Goal: Information Seeking & Learning: Compare options

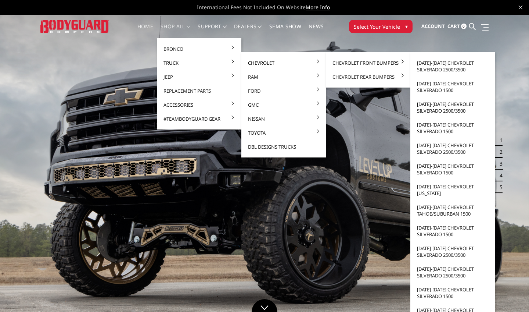
click at [437, 106] on link "[DATE]-[DATE] Chevrolet Silverado 2500/3500" at bounding box center [452, 107] width 79 height 21
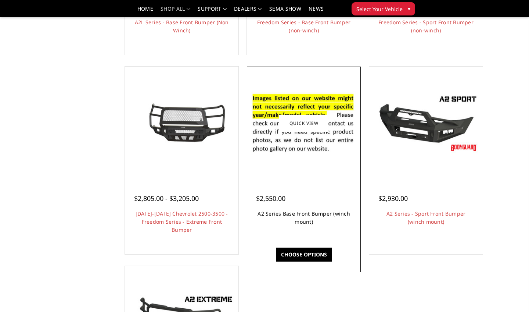
scroll to position [423, 0]
click at [305, 218] on link "A2 Series Base Front Bumper (winch mount)" at bounding box center [304, 217] width 93 height 15
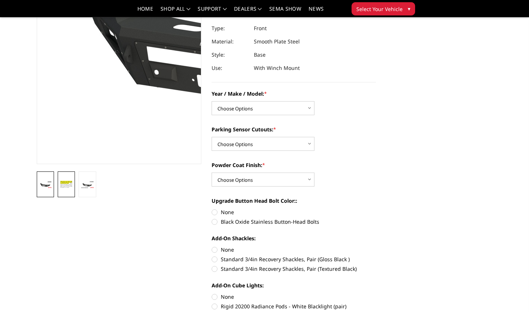
scroll to position [96, 0]
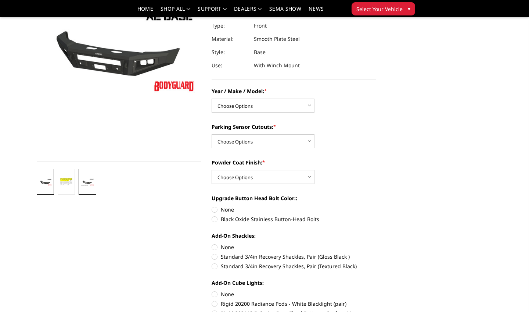
click at [87, 178] on img at bounding box center [87, 181] width 13 height 7
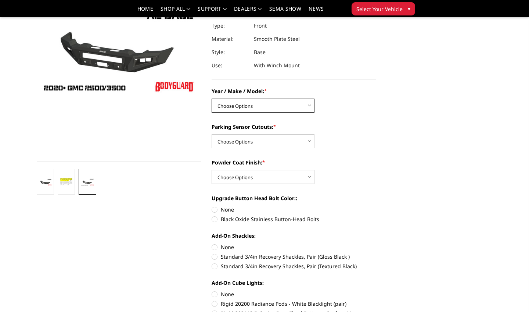
select select "1320"
select select "540"
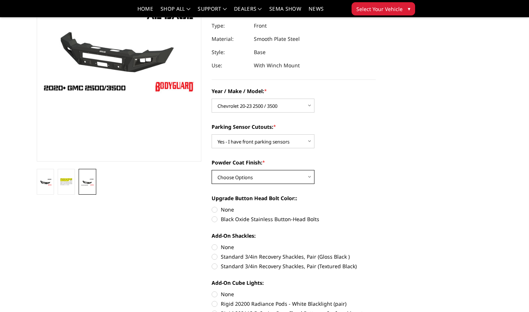
select select "520"
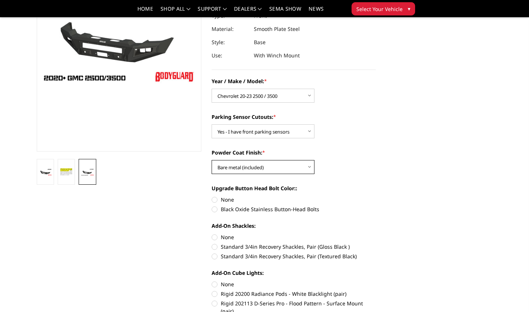
scroll to position [109, 0]
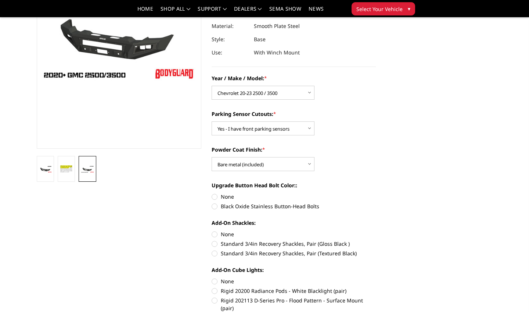
click at [215, 207] on label "Black Oxide Stainless Button-Head Bolts" at bounding box center [294, 206] width 165 height 8
click at [376, 193] on input "Black Oxide Stainless Button-Head Bolts" at bounding box center [376, 193] width 0 height 0
radio input "true"
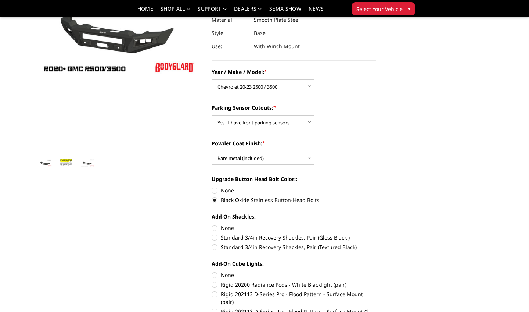
scroll to position [163, 0]
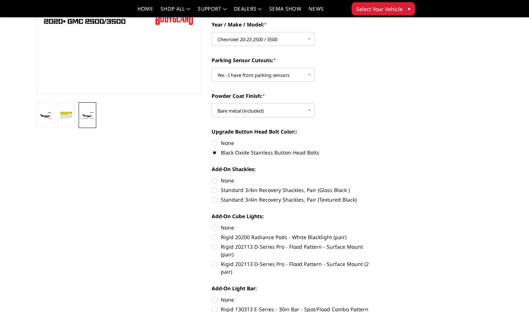
click at [216, 260] on label "Rigid 202113 D-Series Pro - Flood Pattern - Surface Mount (2 pair)" at bounding box center [294, 267] width 165 height 15
click at [376, 243] on input "Rigid 202113 D-Series Pro - Flood Pattern - Surface Mount (2 pair)" at bounding box center [376, 243] width 0 height 0
radio input "true"
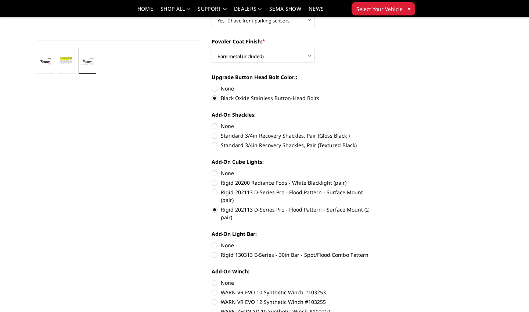
scroll to position [219, 0]
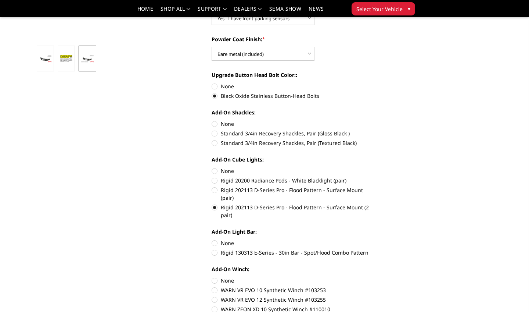
click at [216, 248] on label "Rigid 130313 E-Series - 30in Bar - Spot/Flood Combo Pattern" at bounding box center [294, 252] width 165 height 8
click at [376, 239] on input "Rigid 130313 E-Series - 30in Bar - Spot/Flood Combo Pattern" at bounding box center [376, 239] width 0 height 0
radio input "true"
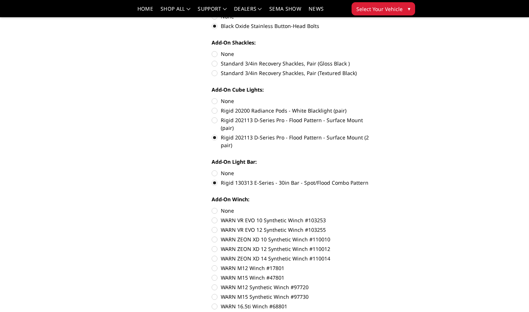
scroll to position [291, 0]
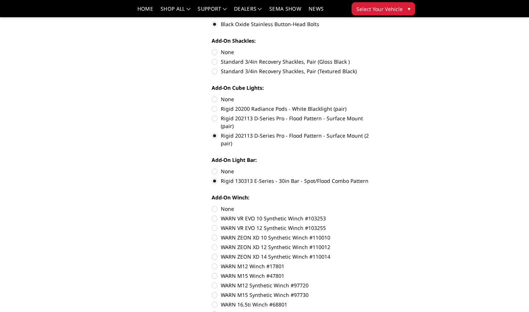
click at [215, 253] on label "WARN ZEON XD 14 Synthetic Winch #110014" at bounding box center [294, 257] width 165 height 8
click at [376, 243] on input "WARN ZEON XD 14 Synthetic Winch #110014" at bounding box center [376, 243] width 0 height 0
radio input "true"
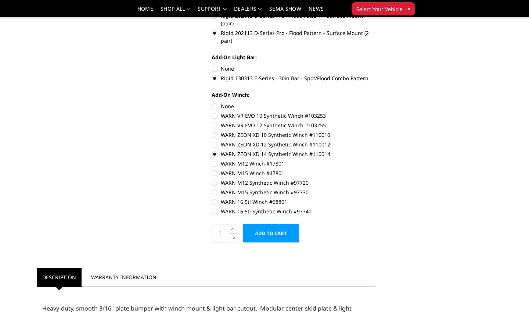
scroll to position [395, 0]
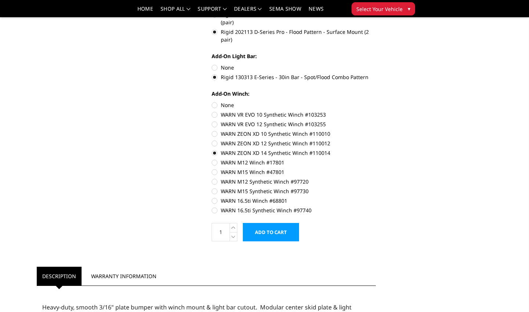
click at [212, 206] on label "WARN 16.5ti Synthetic Winch #97740" at bounding box center [294, 210] width 165 height 8
click at [376, 197] on input "WARN 16.5ti Synthetic Winch #97740" at bounding box center [376, 197] width 0 height 0
radio input "true"
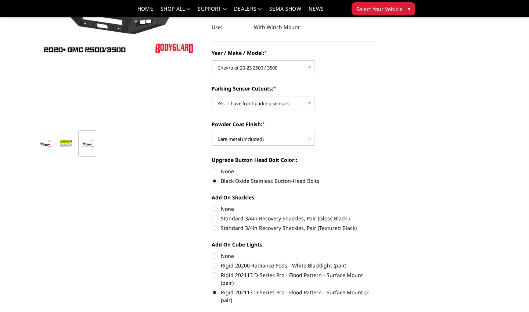
scroll to position [36, 0]
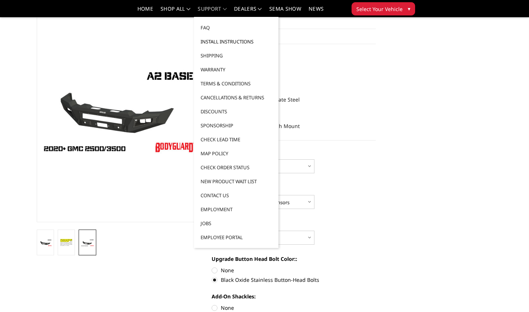
click at [218, 41] on link "Install Instructions" at bounding box center [236, 42] width 79 height 14
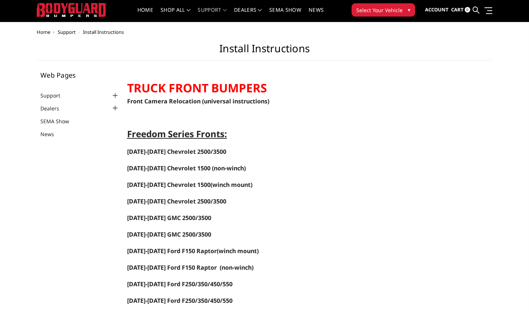
scroll to position [28, 0]
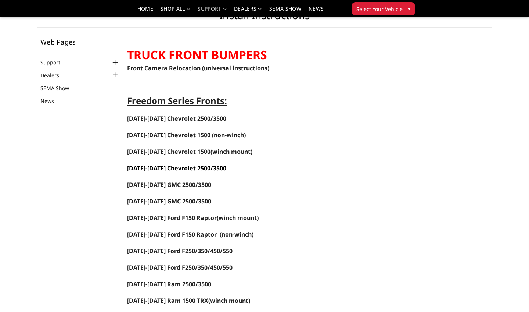
click at [202, 169] on span "2020-2023 Chevrolet 2500/3500" at bounding box center [176, 168] width 99 height 8
click at [143, 10] on link "Home" at bounding box center [145, 11] width 16 height 11
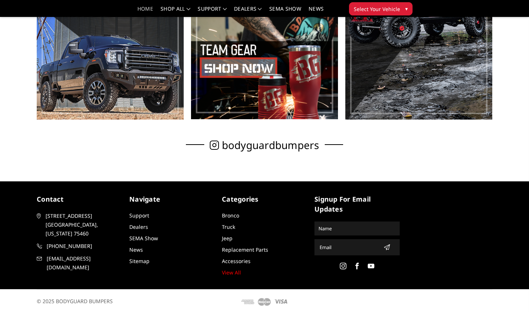
scroll to position [403, 0]
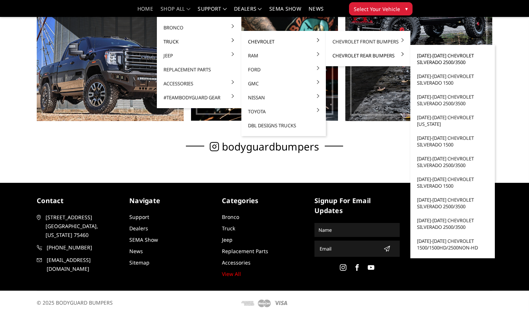
click at [436, 59] on link "[DATE]-[DATE] Chevrolet Silverado 2500/3500" at bounding box center [452, 59] width 79 height 21
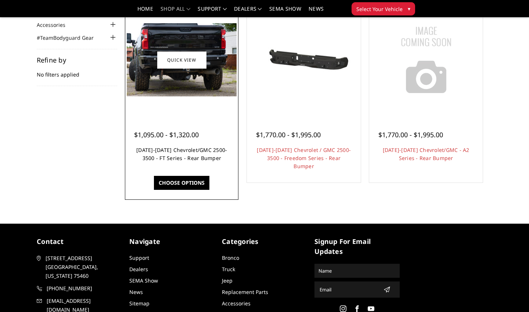
scroll to position [37, 0]
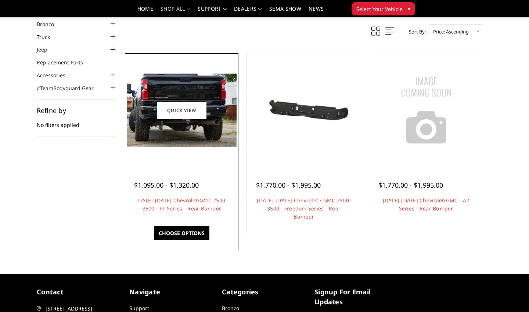
click at [197, 134] on img at bounding box center [182, 110] width 110 height 73
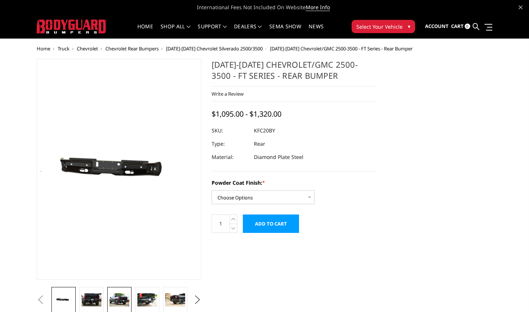
click at [121, 304] on img at bounding box center [120, 299] width 20 height 13
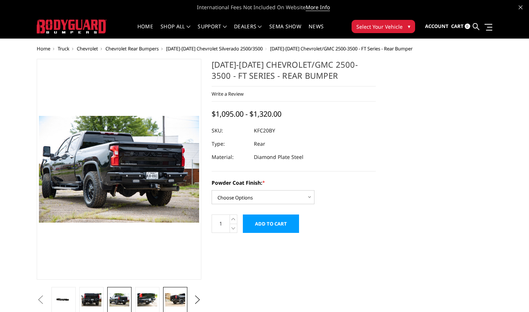
click at [179, 302] on img at bounding box center [175, 299] width 20 height 13
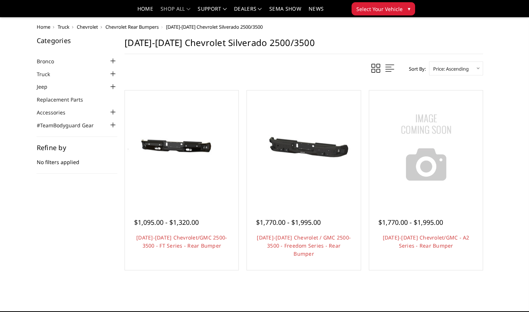
scroll to position [37, 0]
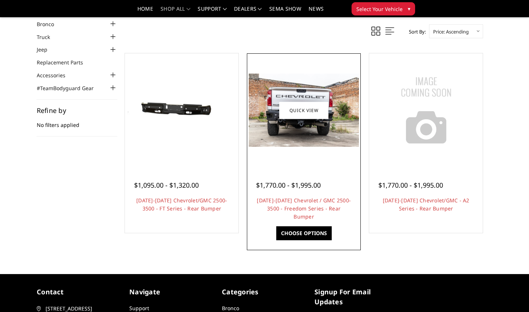
click at [314, 134] on img at bounding box center [304, 110] width 110 height 73
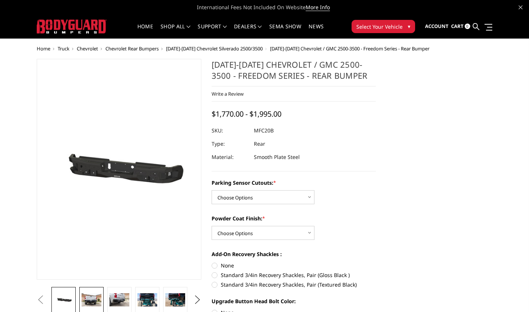
click at [87, 300] on img at bounding box center [92, 299] width 20 height 13
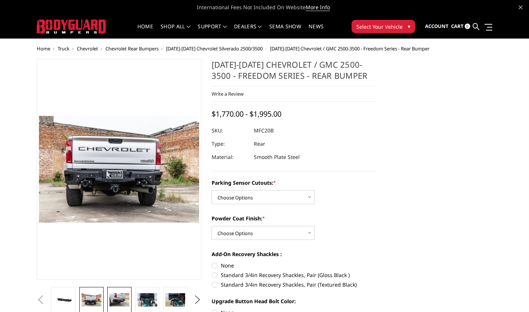
click at [112, 303] on img at bounding box center [120, 299] width 20 height 13
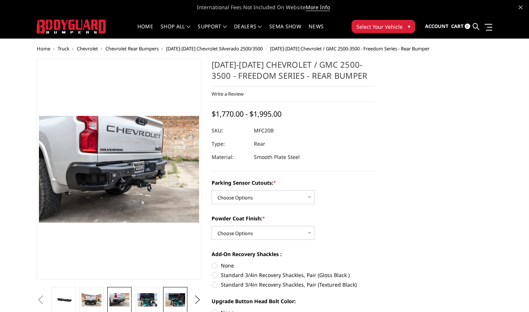
click at [175, 305] on img at bounding box center [175, 299] width 20 height 13
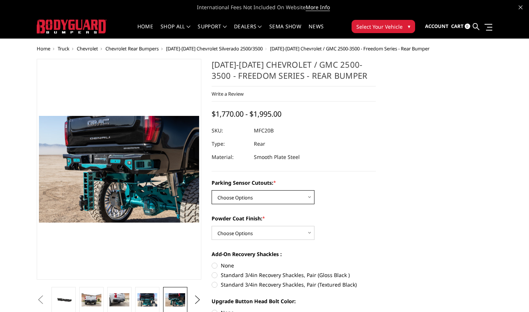
select select "2870"
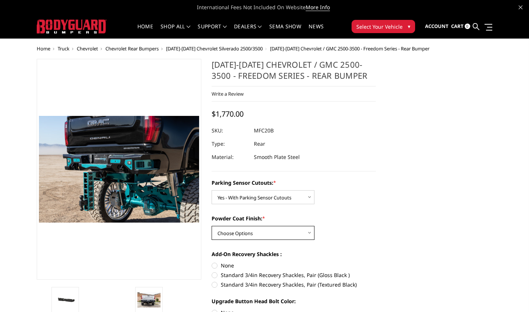
select select "2871"
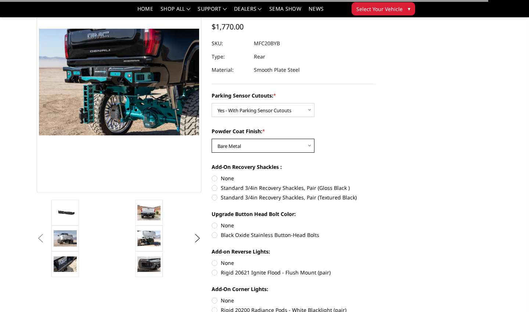
scroll to position [78, 0]
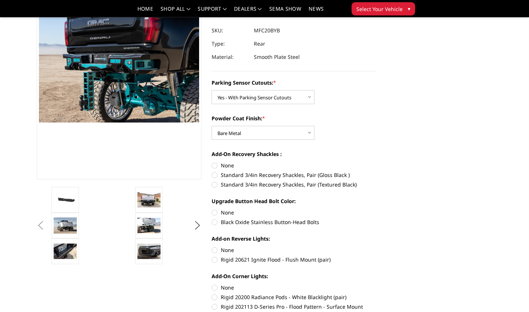
click at [230, 168] on label "None" at bounding box center [294, 165] width 165 height 8
click at [212, 162] on input "None" at bounding box center [212, 161] width 0 height 0
radio input "true"
click at [225, 222] on label "Black Oxide Stainless Button-Head Bolts" at bounding box center [294, 222] width 165 height 8
click at [376, 209] on input "Black Oxide Stainless Button-Head Bolts" at bounding box center [376, 208] width 0 height 0
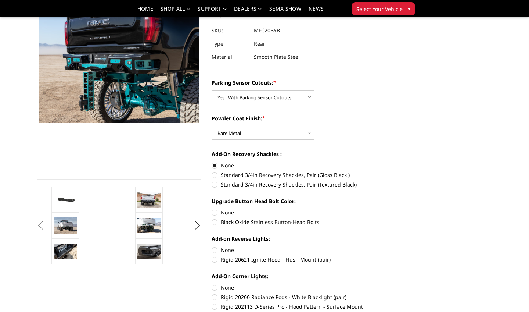
radio input "true"
click at [223, 261] on label "Rigid 20621 Ignite Flood - Flush Mount (pair)" at bounding box center [294, 259] width 165 height 8
click at [376, 246] on input "Rigid 20621 Ignite Flood - Flush Mount (pair)" at bounding box center [376, 246] width 0 height 0
radio input "true"
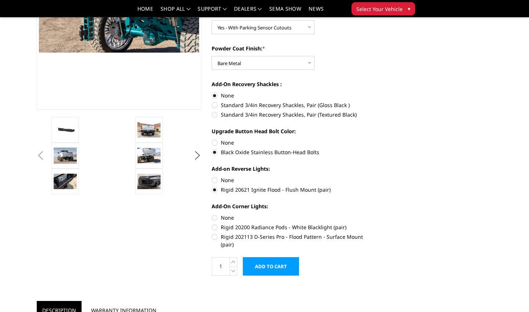
scroll to position [159, 0]
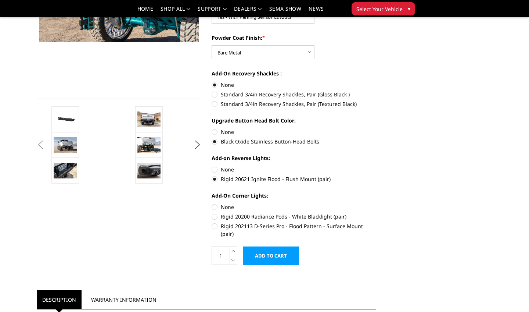
click at [237, 227] on label "Rigid 202113 D-Series Pro - Flood Pattern - Surface Mount (pair)" at bounding box center [294, 229] width 165 height 15
click at [376, 213] on input "Rigid 202113 D-Series Pro - Flood Pattern - Surface Mount (pair)" at bounding box center [376, 212] width 0 height 0
radio input "true"
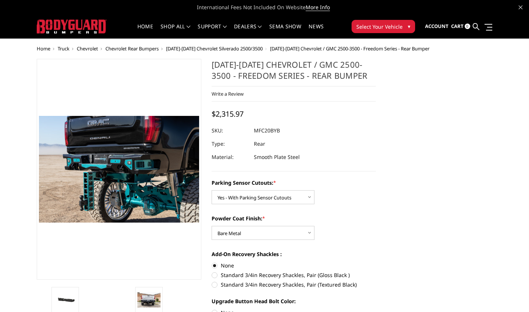
scroll to position [0, 0]
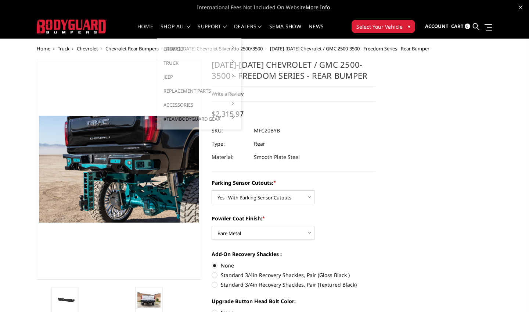
click at [144, 29] on link "Home" at bounding box center [145, 31] width 16 height 14
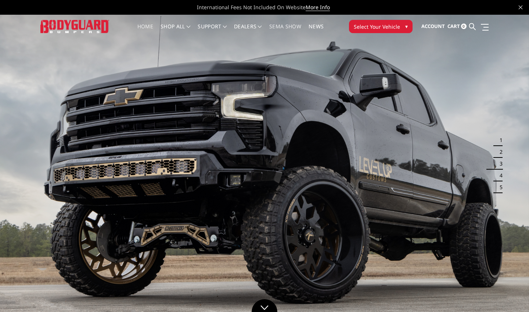
click at [281, 28] on link "SEMA Show" at bounding box center [285, 31] width 32 height 14
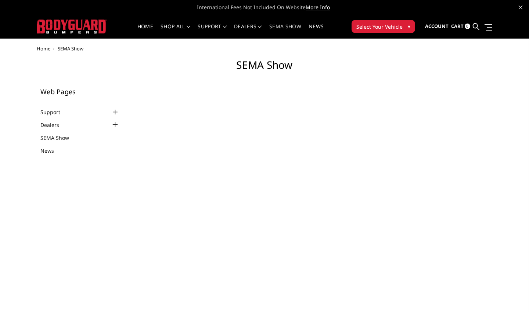
select select "US"
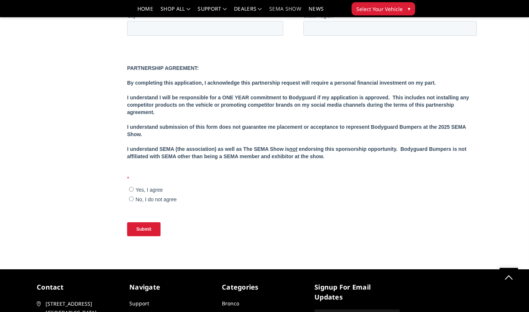
scroll to position [695, 0]
click at [255, 7] on link "Dealers" at bounding box center [248, 11] width 28 height 11
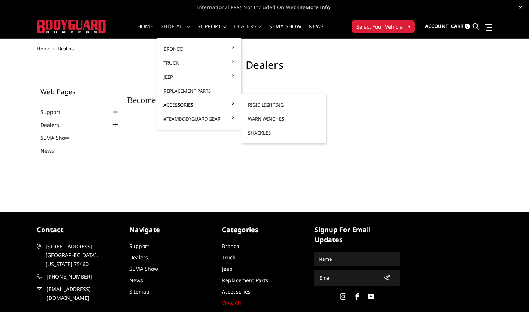
click at [176, 103] on link "Accessories" at bounding box center [199, 105] width 79 height 14
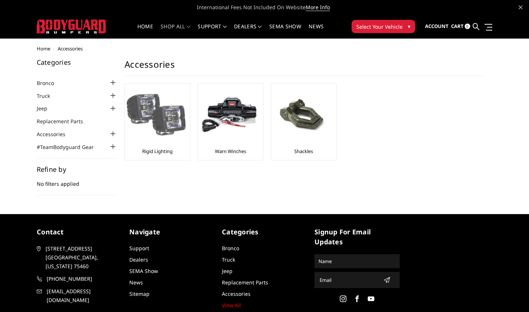
click at [161, 157] on div "Rigid Lighting" at bounding box center [157, 121] width 61 height 73
click at [45, 109] on link "Jeep" at bounding box center [47, 108] width 20 height 8
click at [44, 110] on link "Jeep" at bounding box center [47, 108] width 20 height 8
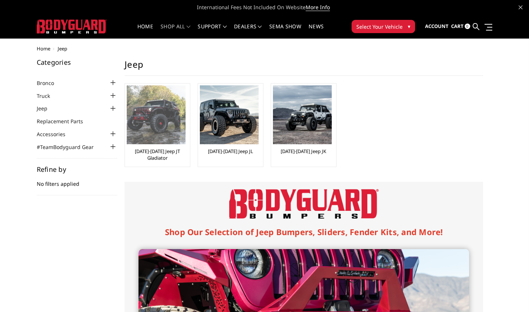
click at [176, 126] on img at bounding box center [156, 114] width 59 height 59
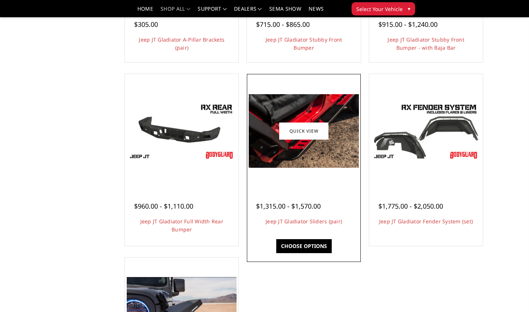
scroll to position [222, 0]
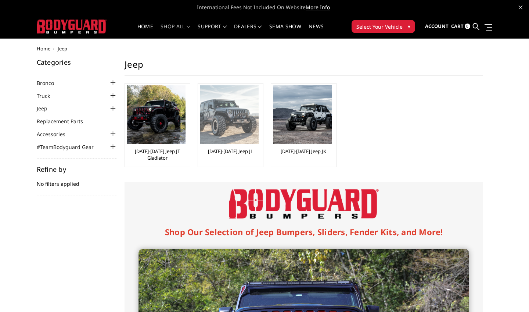
click at [241, 128] on img at bounding box center [229, 114] width 59 height 59
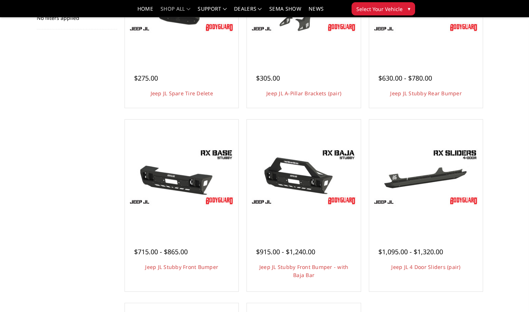
scroll to position [143, 0]
